Goal: Find specific page/section: Find specific page/section

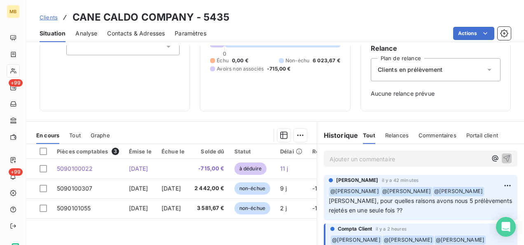
scroll to position [89, 0]
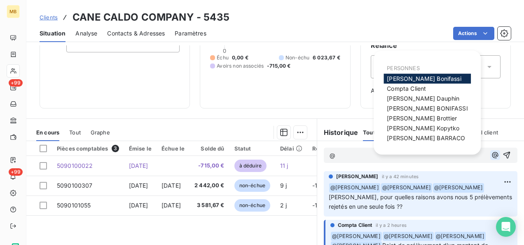
click at [491, 152] on icon "button" at bounding box center [495, 155] width 8 height 8
click at [425, 126] on span "[PERSON_NAME]" at bounding box center [423, 127] width 72 height 7
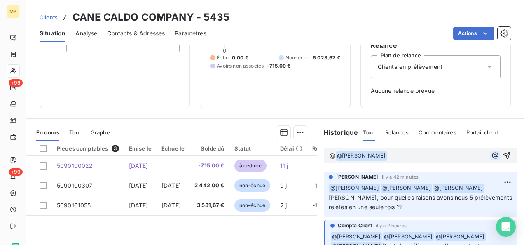
click at [491, 152] on icon "button" at bounding box center [495, 155] width 8 height 8
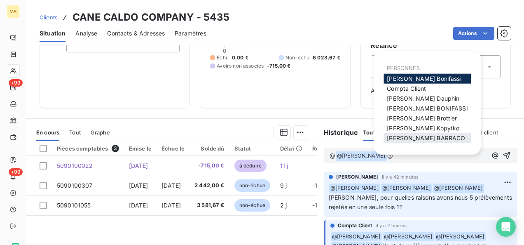
click at [408, 133] on div "[PERSON_NAME]" at bounding box center [426, 138] width 87 height 10
click at [423, 135] on span "[PERSON_NAME]" at bounding box center [426, 137] width 78 height 7
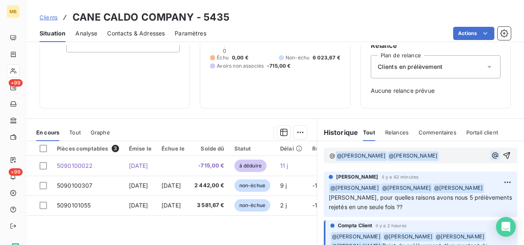
click at [491, 154] on icon "button" at bounding box center [495, 155] width 8 height 8
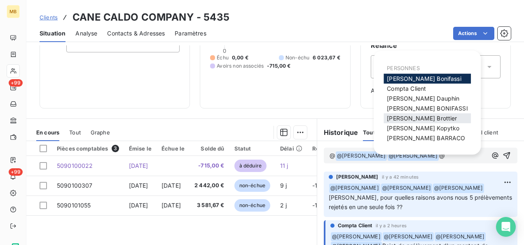
click at [405, 118] on span "[PERSON_NAME]" at bounding box center [422, 117] width 70 height 7
click at [428, 128] on span "[PERSON_NAME]" at bounding box center [423, 127] width 72 height 7
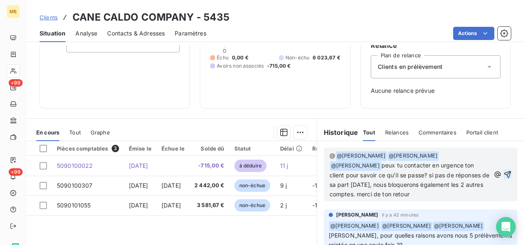
click at [503, 175] on icon "button" at bounding box center [507, 174] width 8 height 8
